Goal: Browse casually

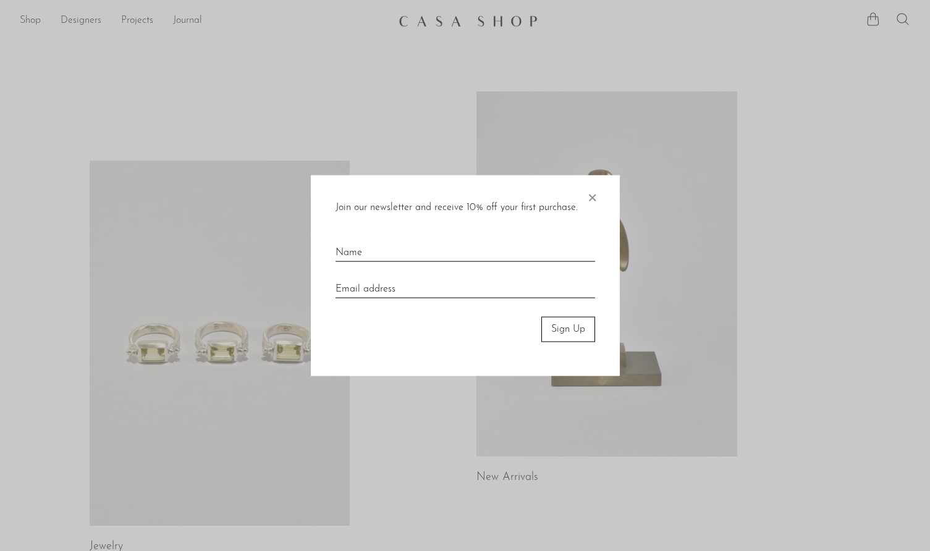
click at [589, 193] on span "×" at bounding box center [592, 195] width 12 height 40
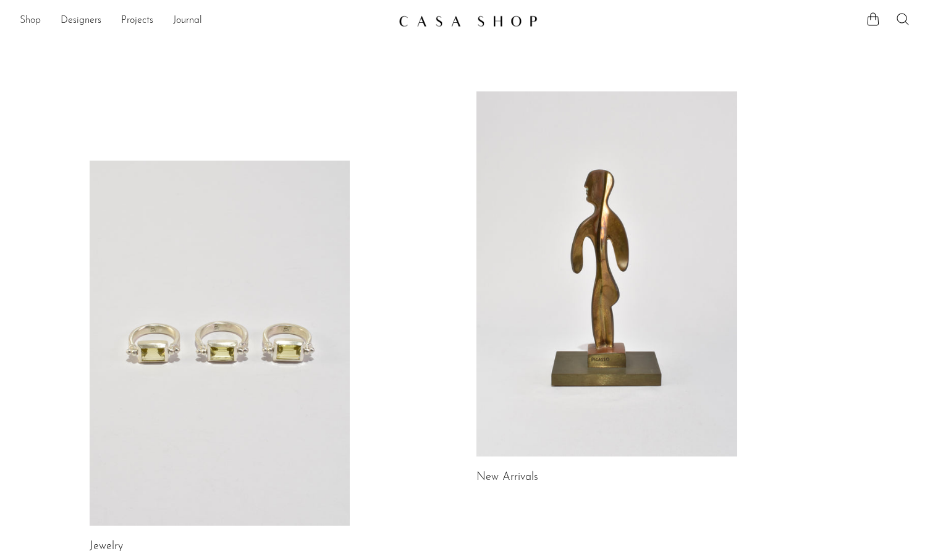
click at [37, 24] on link "Shop" at bounding box center [30, 21] width 21 height 16
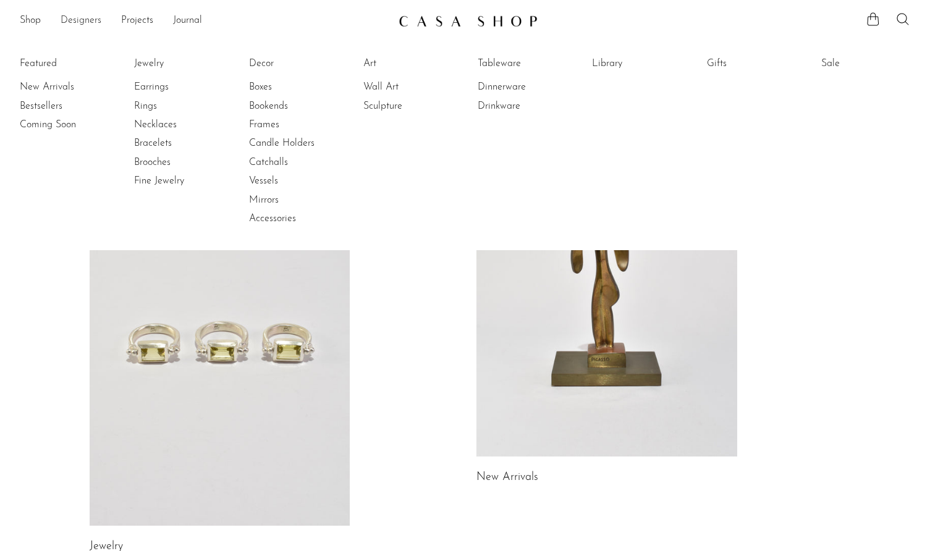
click at [92, 21] on link "Designers" at bounding box center [81, 21] width 41 height 16
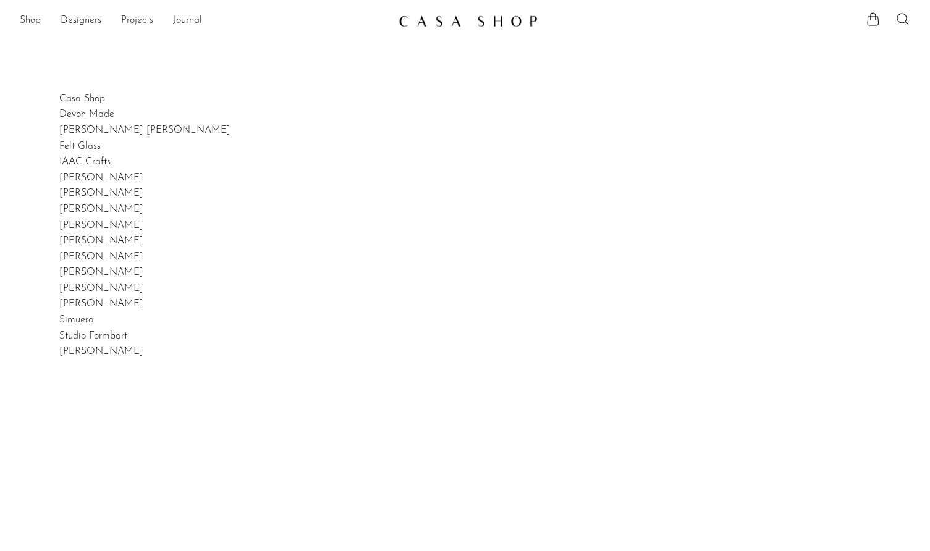
click at [150, 20] on link "Projects" at bounding box center [137, 21] width 32 height 16
click at [51, 55] on link "Holiday 24" at bounding box center [465, 61] width 890 height 14
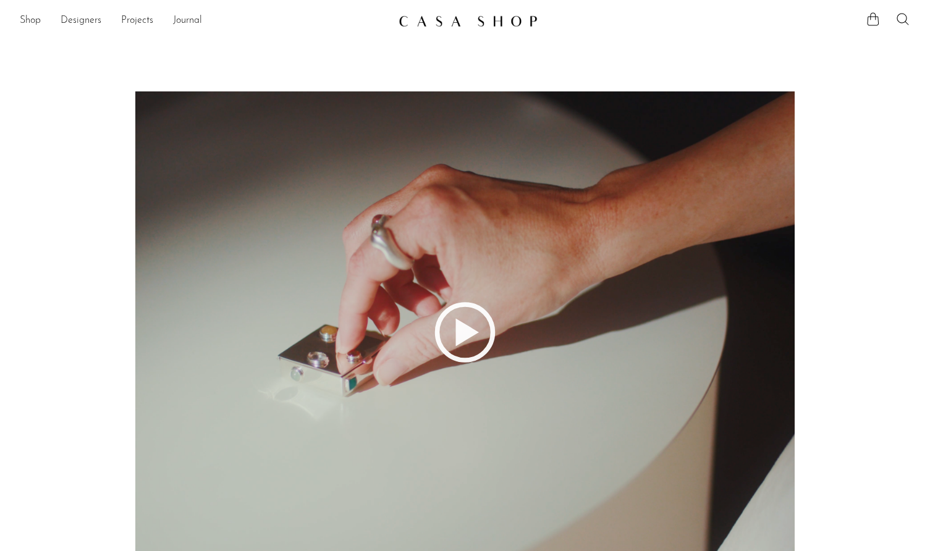
click at [473, 340] on icon at bounding box center [465, 332] width 890 height 482
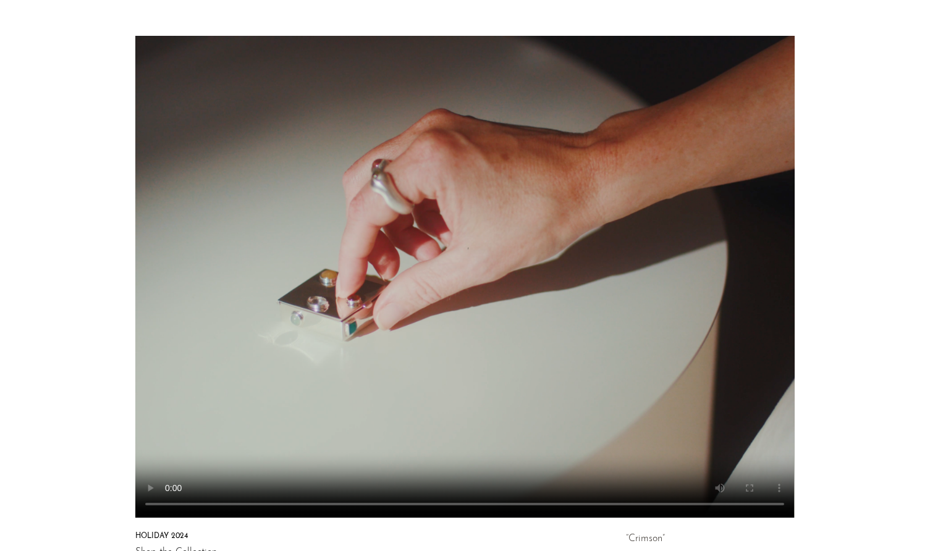
scroll to position [56, 0]
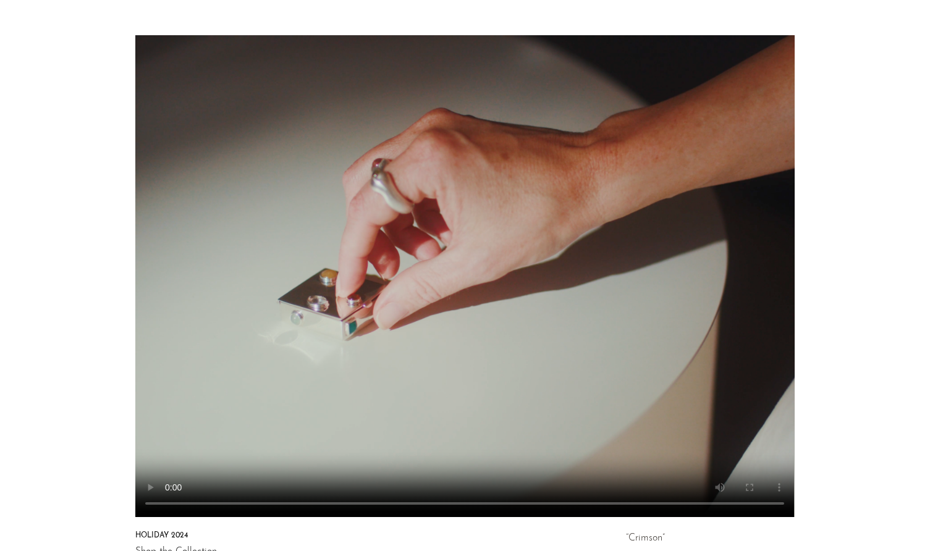
click at [232, 503] on video at bounding box center [465, 276] width 890 height 482
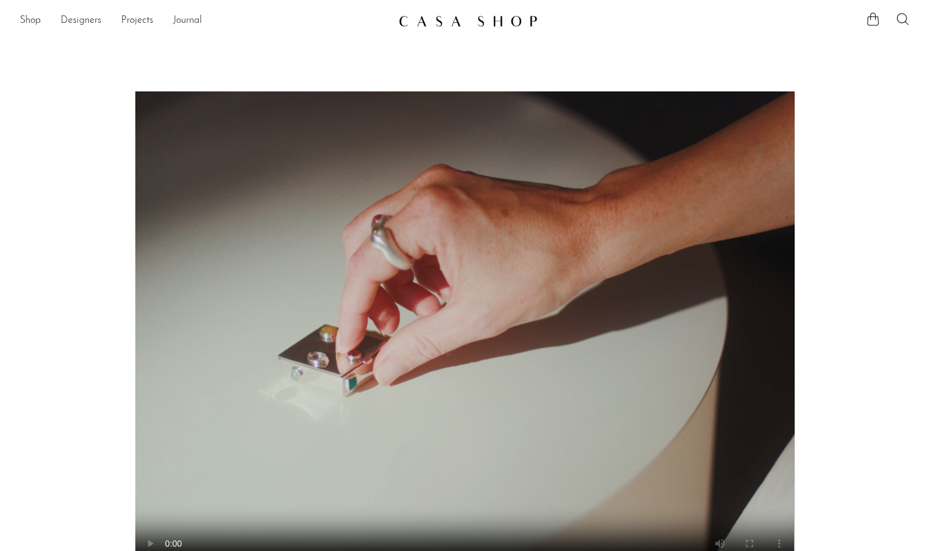
scroll to position [0, 0]
click at [297, 330] on video at bounding box center [465, 332] width 890 height 482
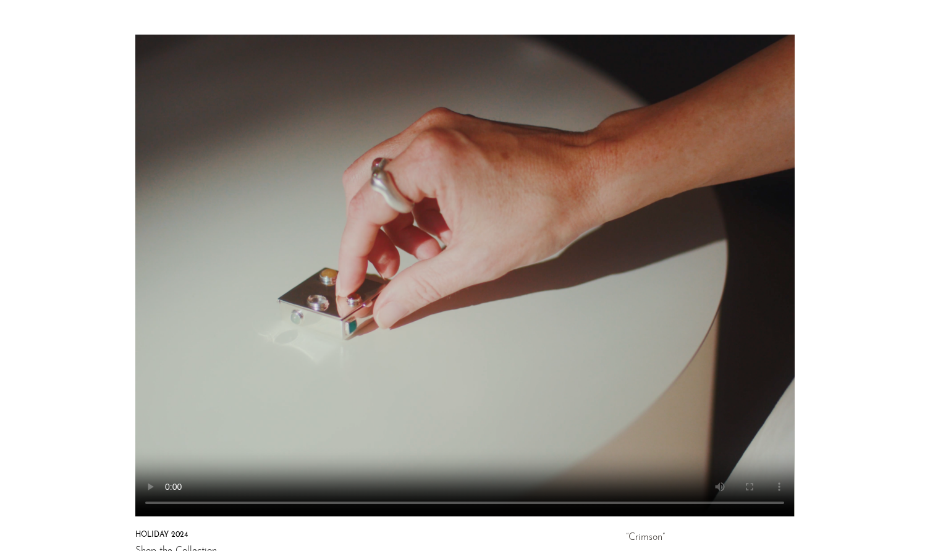
scroll to position [74, 0]
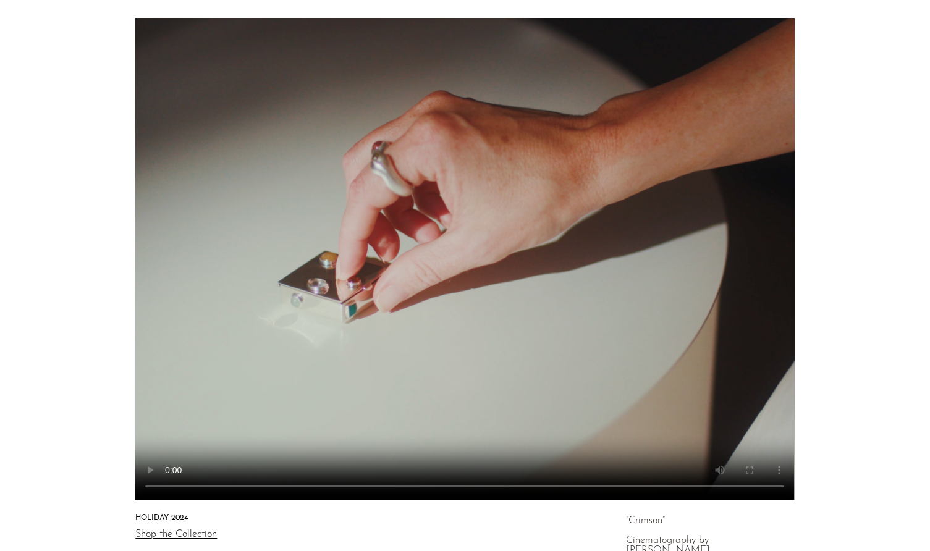
click at [176, 488] on video at bounding box center [465, 259] width 890 height 482
click at [171, 486] on video at bounding box center [465, 259] width 890 height 482
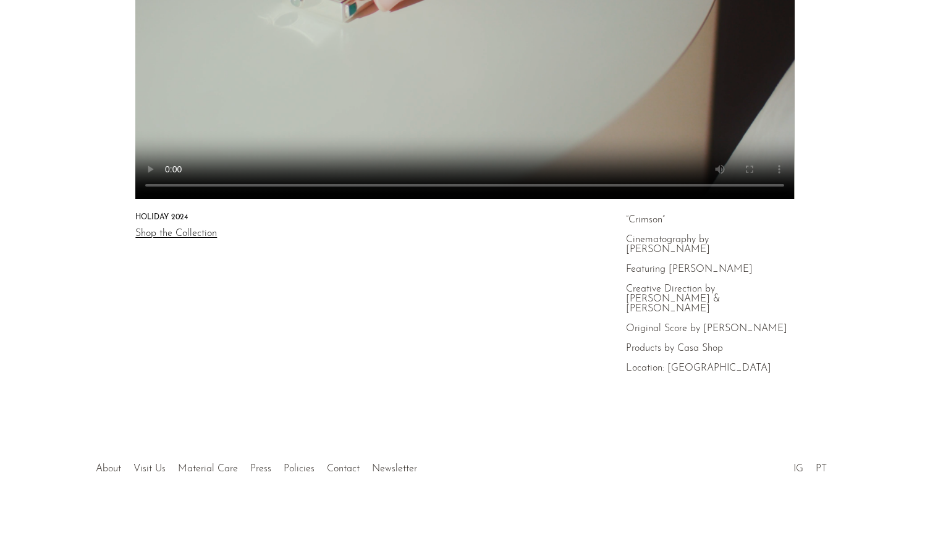
scroll to position [375, 0]
click at [798, 469] on link "IG" at bounding box center [798, 469] width 10 height 10
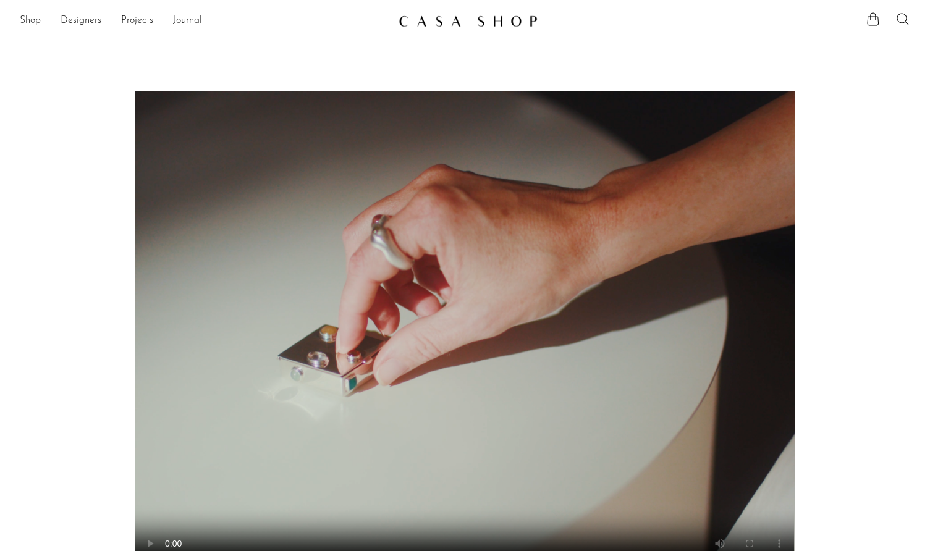
scroll to position [0, 0]
click at [470, 18] on img at bounding box center [468, 21] width 139 height 12
